Goal: Task Accomplishment & Management: Use online tool/utility

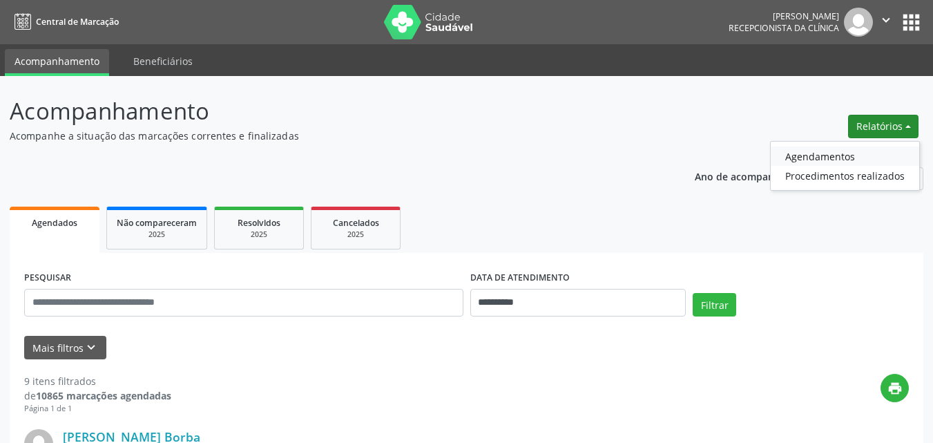
click at [800, 152] on link "Agendamentos" at bounding box center [845, 155] width 148 height 19
select select "*"
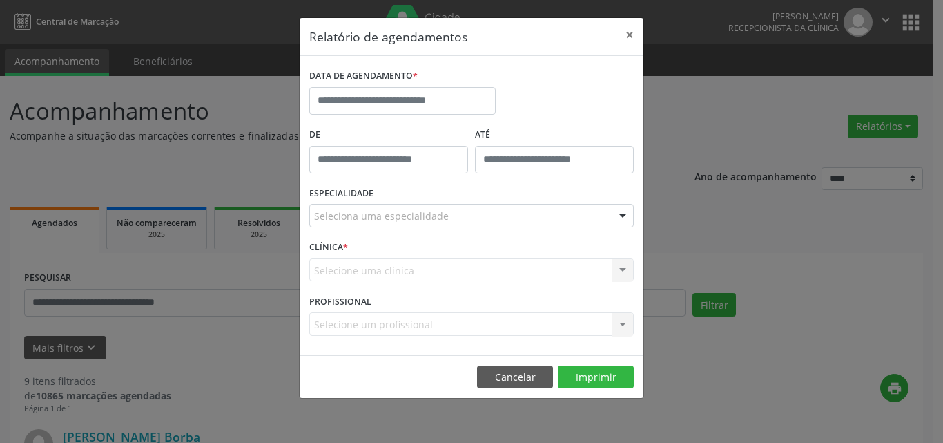
click at [380, 86] on label "DATA DE AGENDAMENTO *" at bounding box center [363, 76] width 108 height 21
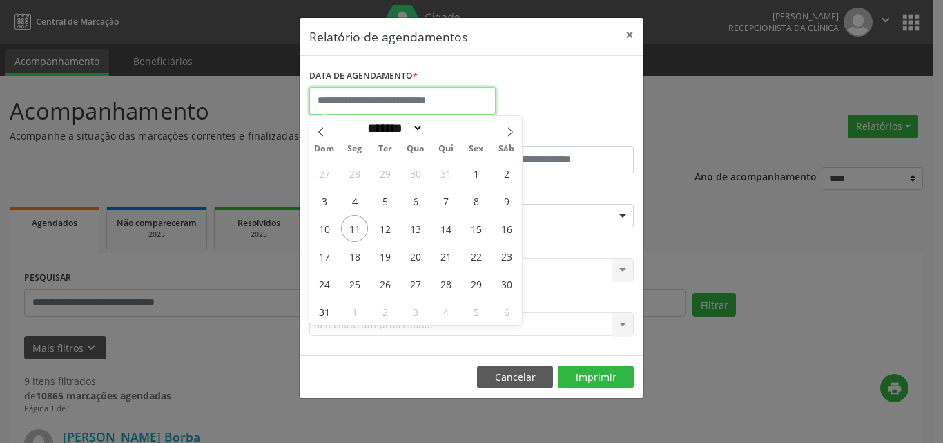
click at [362, 104] on input "text" at bounding box center [402, 101] width 186 height 28
click at [383, 233] on span "12" at bounding box center [384, 228] width 27 height 27
type input "**********"
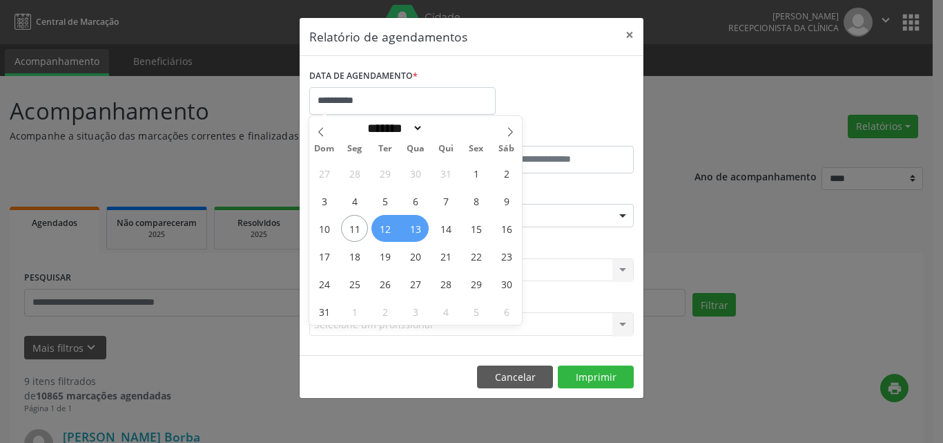
click at [405, 233] on span "13" at bounding box center [415, 228] width 27 height 27
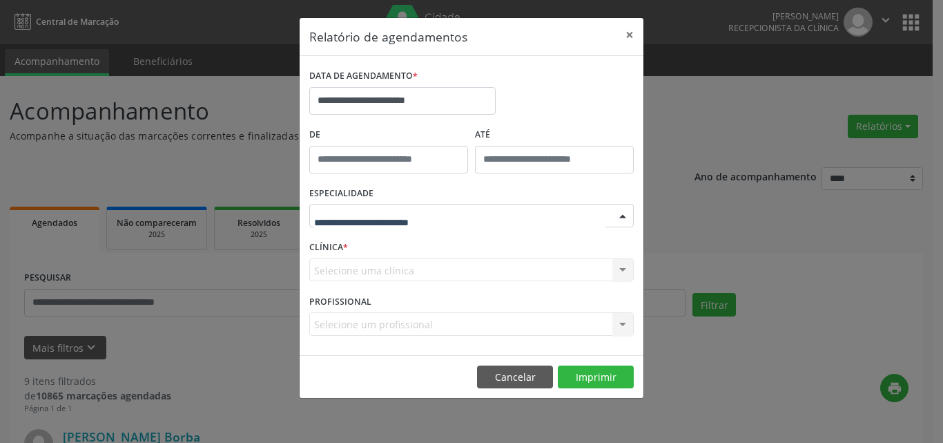
click at [456, 224] on div at bounding box center [471, 215] width 325 height 23
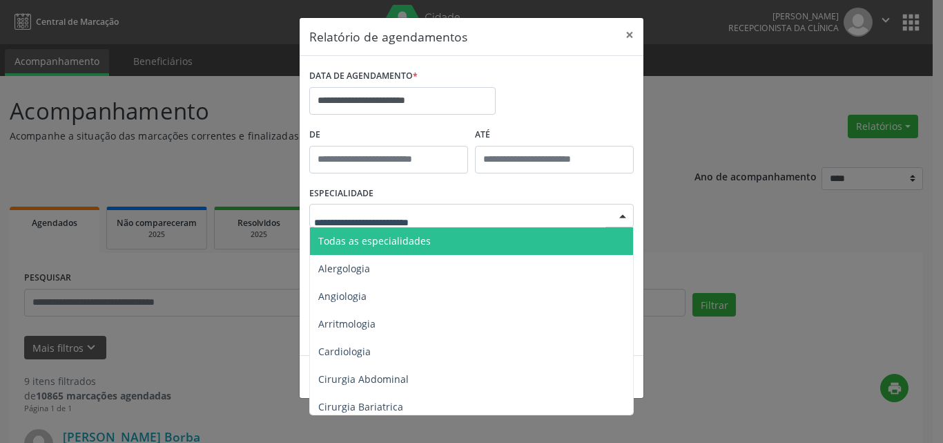
click at [480, 240] on span "Todas as especialidades" at bounding box center [472, 241] width 325 height 28
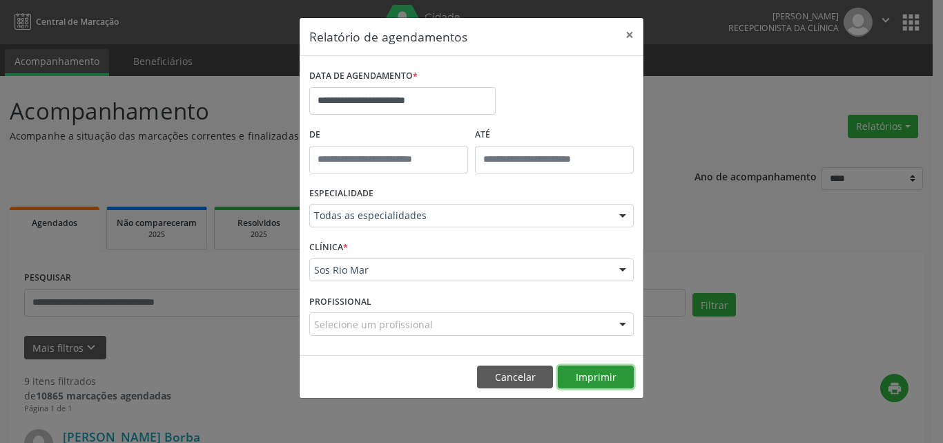
click at [628, 371] on button "Imprimir" at bounding box center [596, 376] width 76 height 23
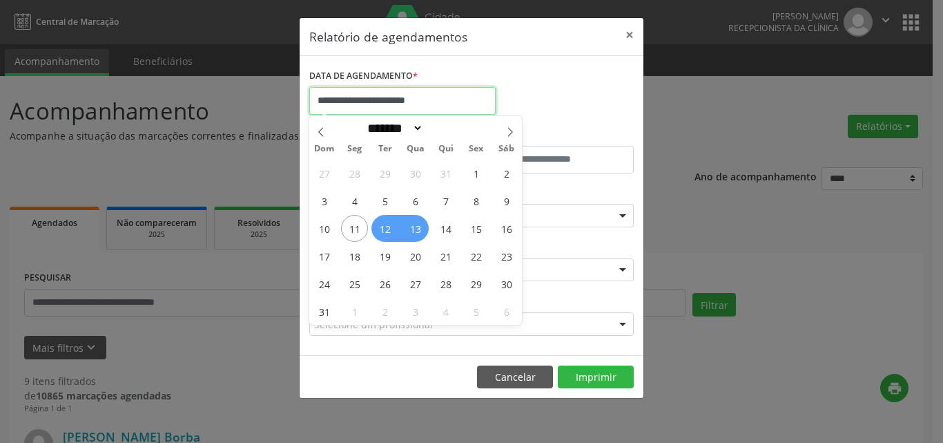
click at [391, 100] on input "**********" at bounding box center [402, 101] width 186 height 28
click at [481, 232] on span "15" at bounding box center [476, 228] width 27 height 27
type input "**********"
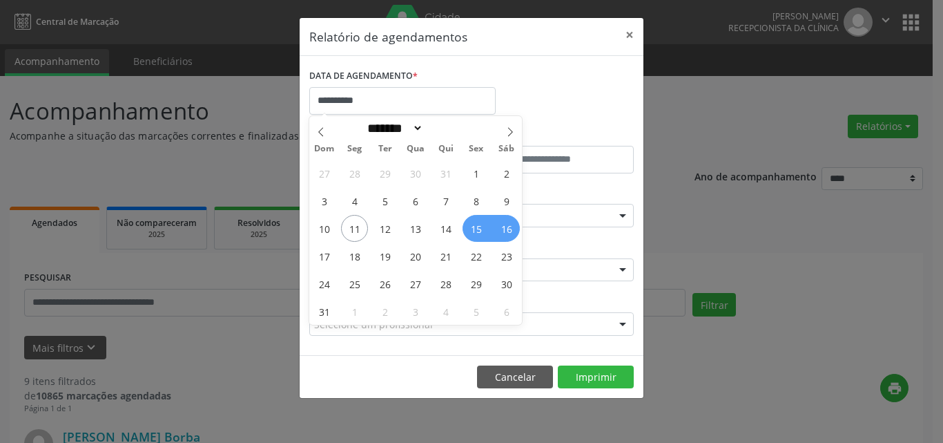
click at [504, 233] on span "16" at bounding box center [506, 228] width 27 height 27
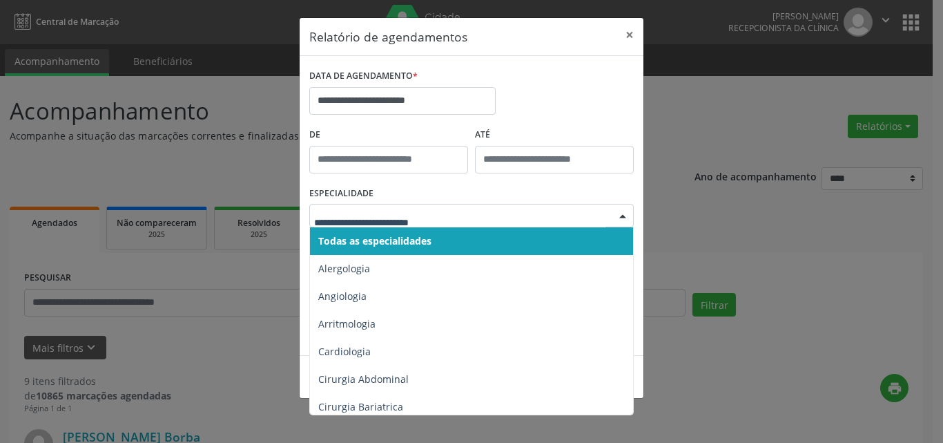
click at [487, 246] on span "Todas as especialidades" at bounding box center [472, 241] width 325 height 28
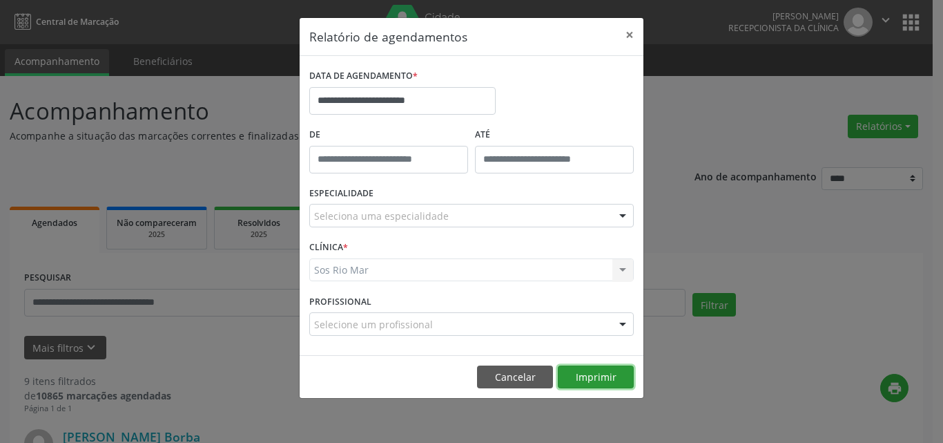
click at [608, 376] on button "Imprimir" at bounding box center [596, 376] width 76 height 23
